Goal: Find specific page/section: Find specific page/section

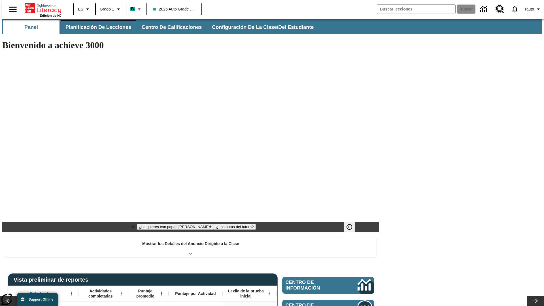
click at [95, 27] on span "Planificación de lecciones" at bounding box center [98, 27] width 66 height 7
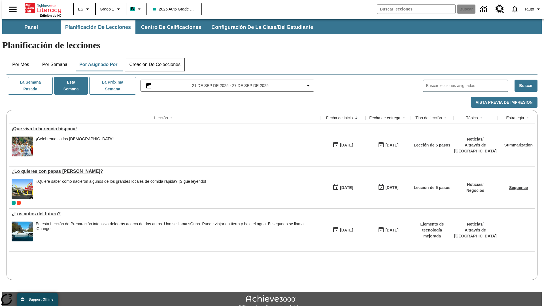
click at [155, 58] on button "Creación de colecciones" at bounding box center [155, 65] width 60 height 14
